Goal: Check status: Check status

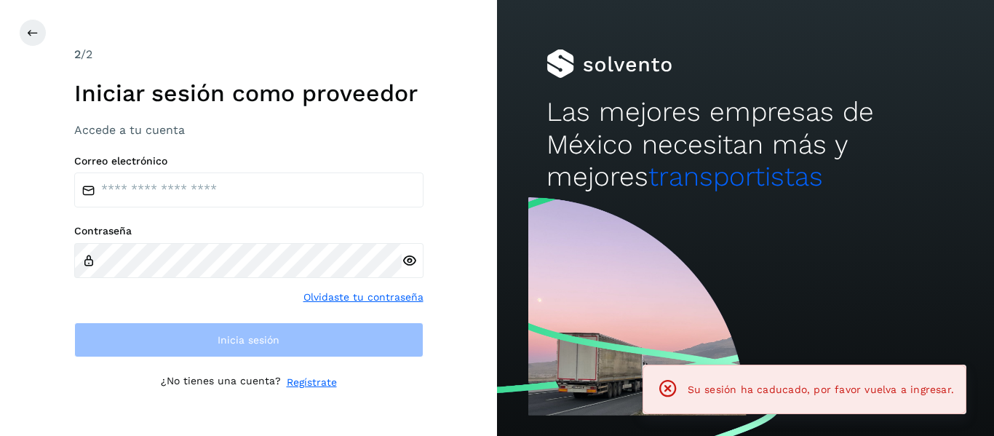
click at [121, 213] on div "Correo electrónico Contraseña Olvidaste tu contraseña Inicia sesión" at bounding box center [248, 256] width 349 height 203
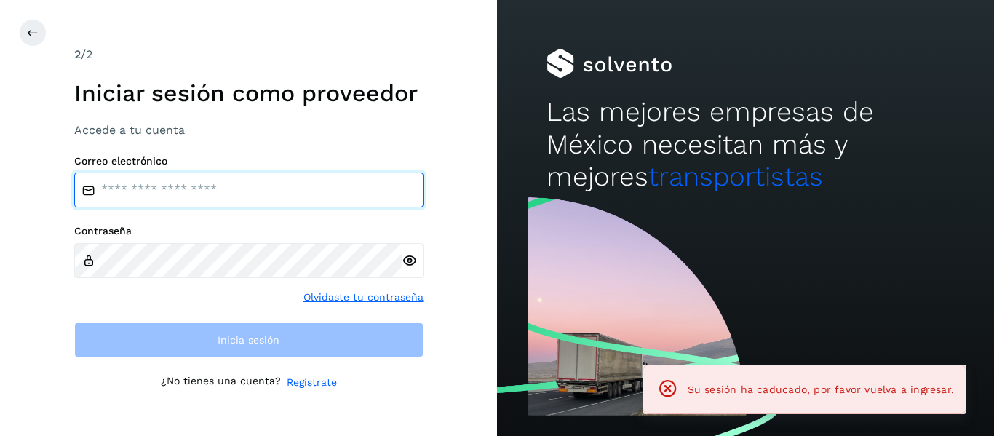
click at [117, 183] on input "email" at bounding box center [248, 189] width 349 height 35
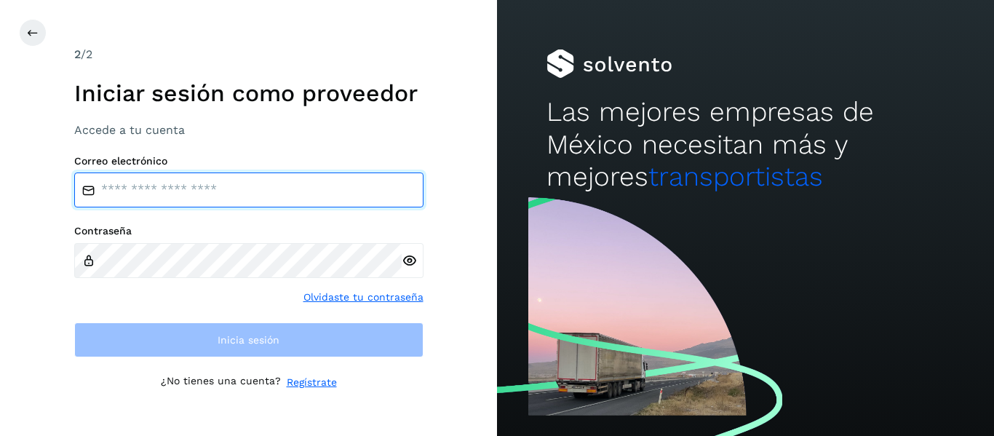
type input "**********"
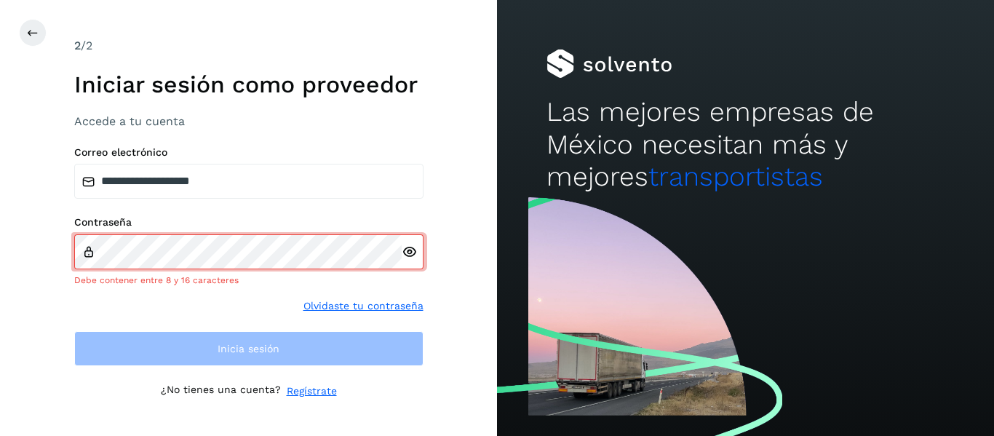
click at [407, 261] on div at bounding box center [413, 251] width 22 height 35
click at [406, 250] on icon at bounding box center [409, 251] width 15 height 15
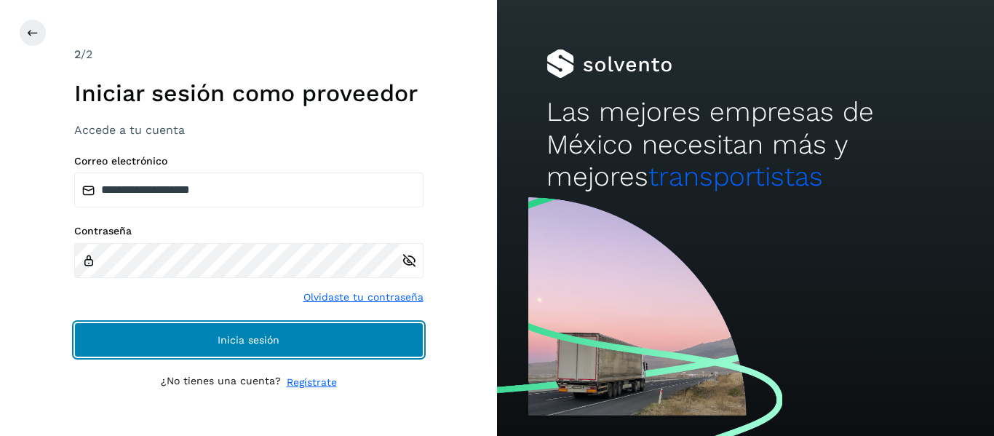
click at [183, 350] on button "Inicia sesión" at bounding box center [248, 339] width 349 height 35
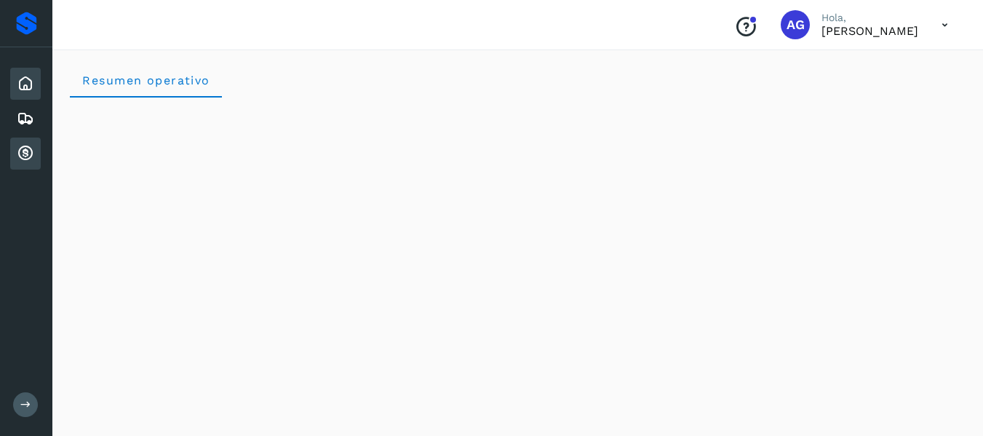
click at [23, 154] on icon at bounding box center [25, 153] width 17 height 17
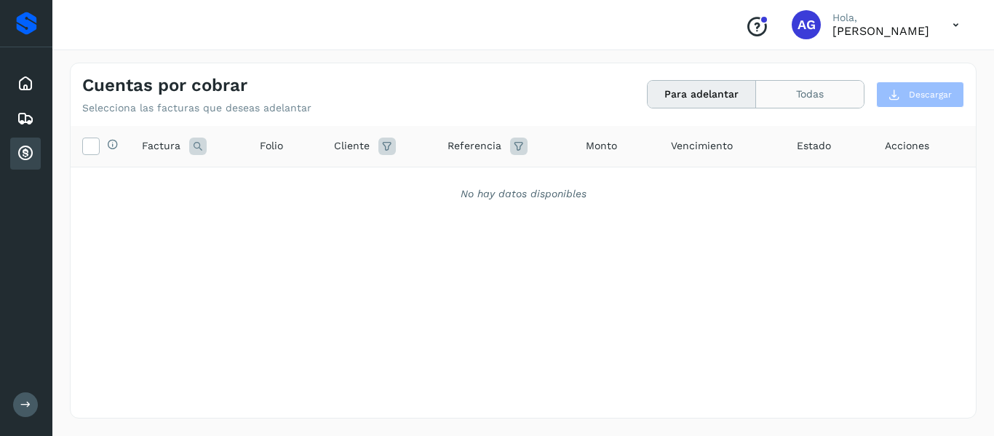
click at [808, 91] on button "Todas" at bounding box center [810, 94] width 108 height 27
click at [786, 107] on button "Todas" at bounding box center [810, 94] width 108 height 27
click at [810, 101] on button "Todas" at bounding box center [810, 94] width 108 height 27
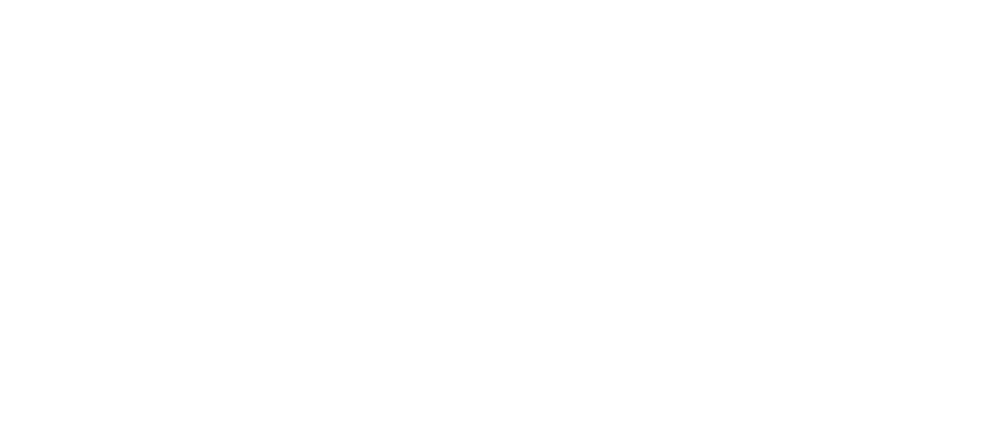
click at [335, 225] on div at bounding box center [497, 218] width 994 height 436
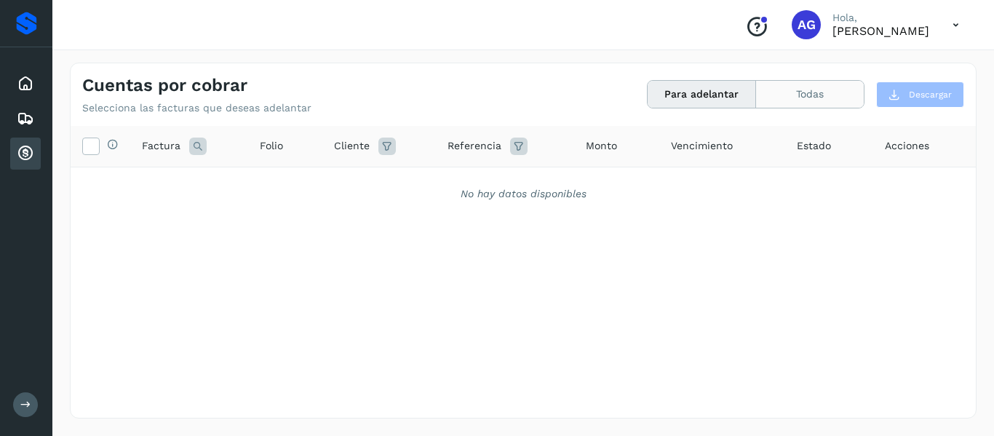
click at [813, 93] on button "Todas" at bounding box center [810, 94] width 108 height 27
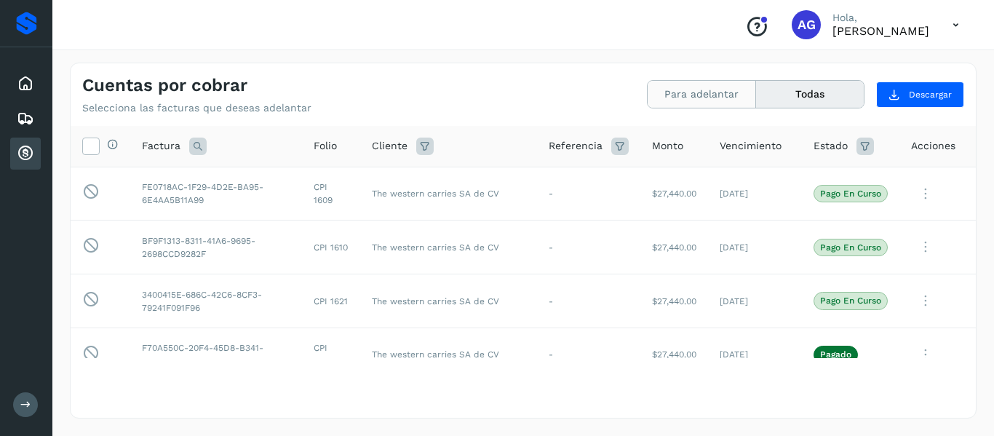
click at [691, 105] on button "Para adelantar" at bounding box center [702, 94] width 108 height 27
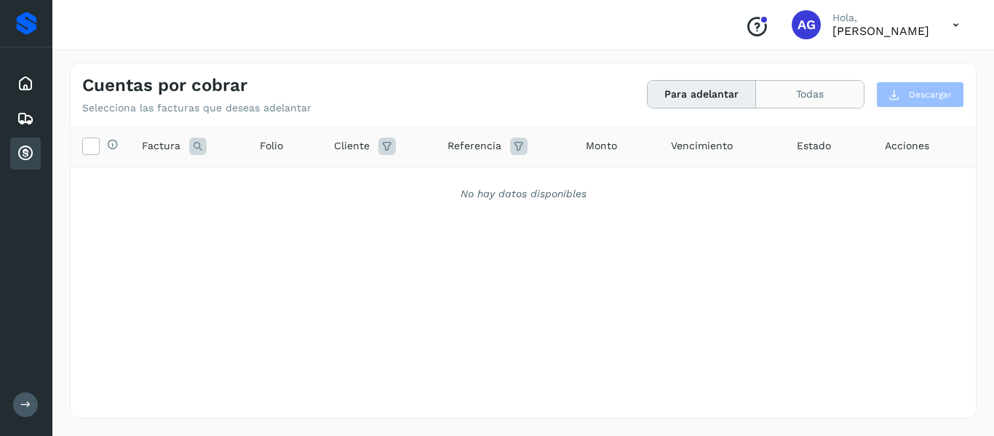
click at [800, 86] on button "Todas" at bounding box center [810, 94] width 108 height 27
click at [785, 90] on button "Todas" at bounding box center [810, 94] width 108 height 27
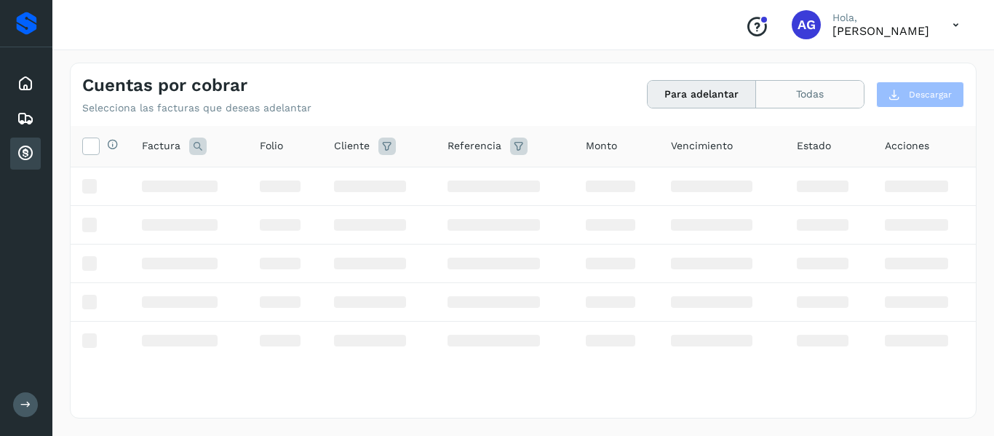
click at [801, 95] on button "Todas" at bounding box center [810, 94] width 108 height 27
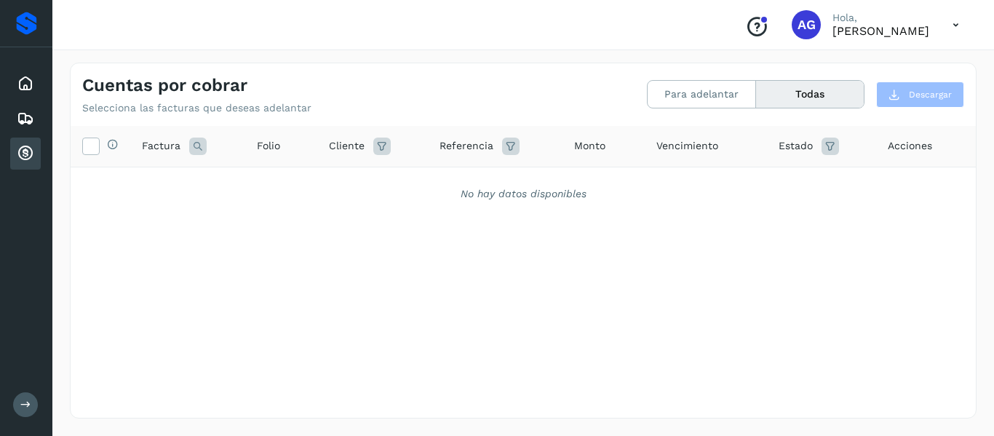
click at [810, 95] on button "Todas" at bounding box center [810, 94] width 108 height 27
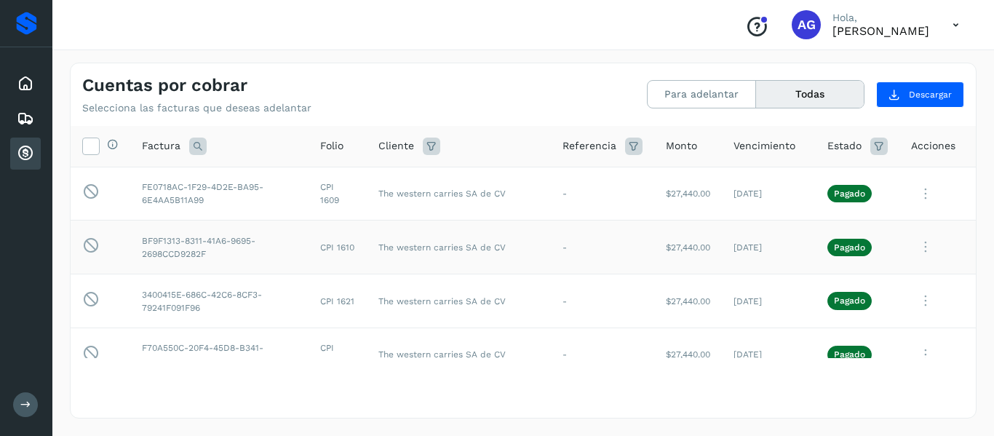
click at [722, 237] on td "[DATE]" at bounding box center [769, 247] width 94 height 54
